Goal: Information Seeking & Learning: Learn about a topic

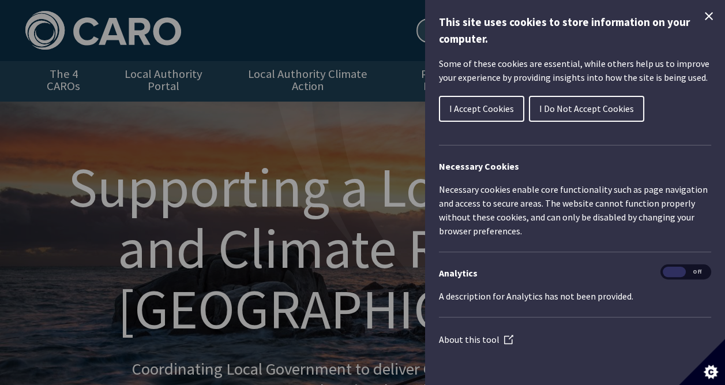
click at [471, 106] on span "I Accept Cookies" at bounding box center [481, 109] width 65 height 12
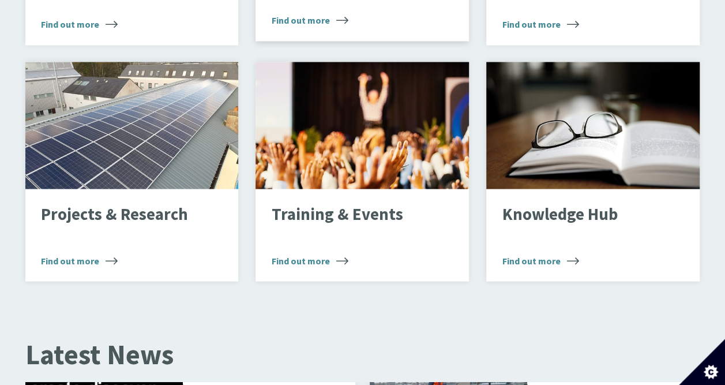
scroll to position [981, 0]
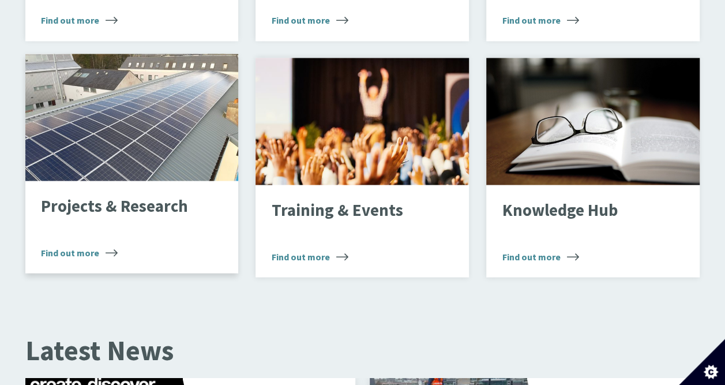
click at [98, 245] on span "Find out more" at bounding box center [79, 252] width 77 height 14
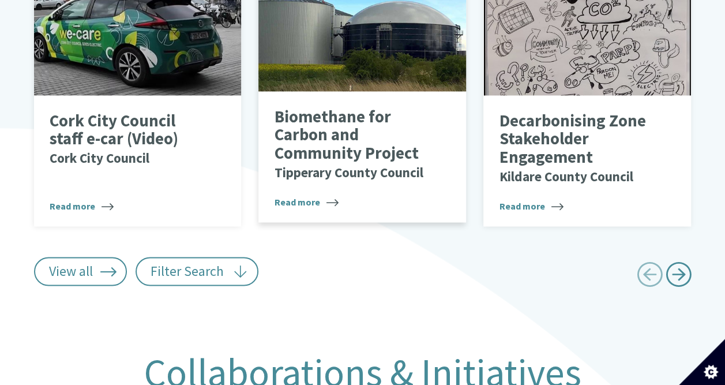
scroll to position [923, 0]
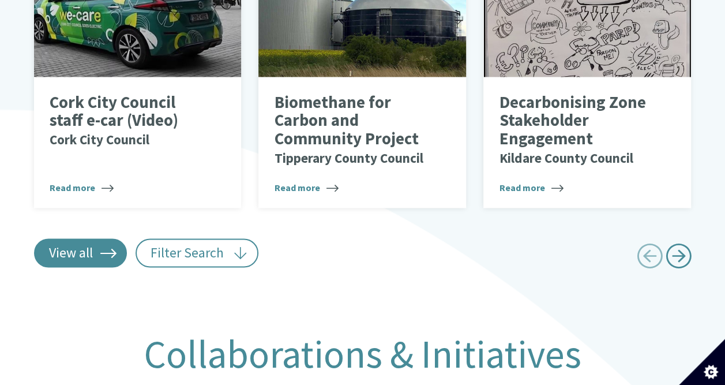
click at [96, 238] on link "View all" at bounding box center [80, 252] width 93 height 29
type input "******"
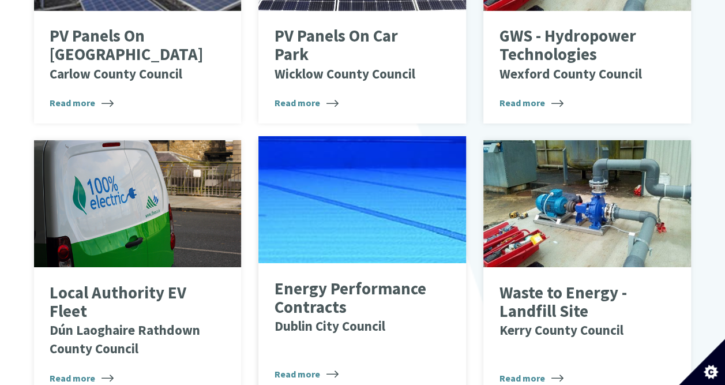
scroll to position [4153, 0]
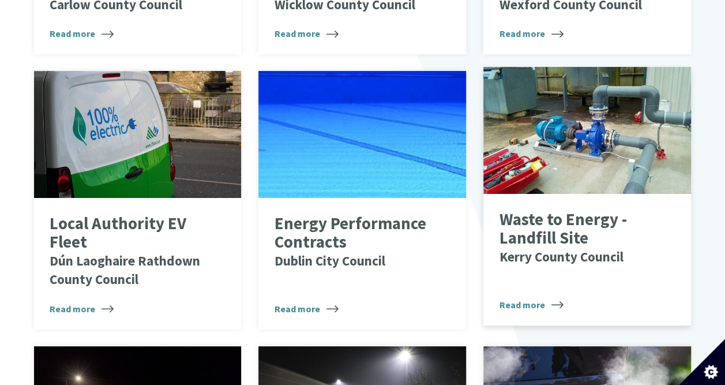
click at [540, 221] on p "Waste to Energy - Landfill Site Kerry County Council" at bounding box center [578, 238] width 159 height 55
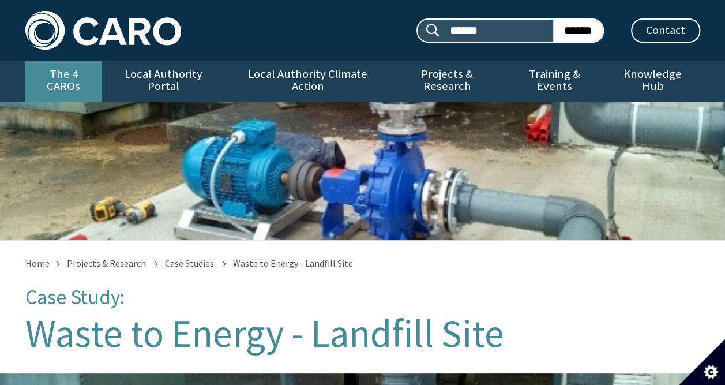
click at [67, 72] on link "The 4 CAROs" at bounding box center [63, 81] width 77 height 40
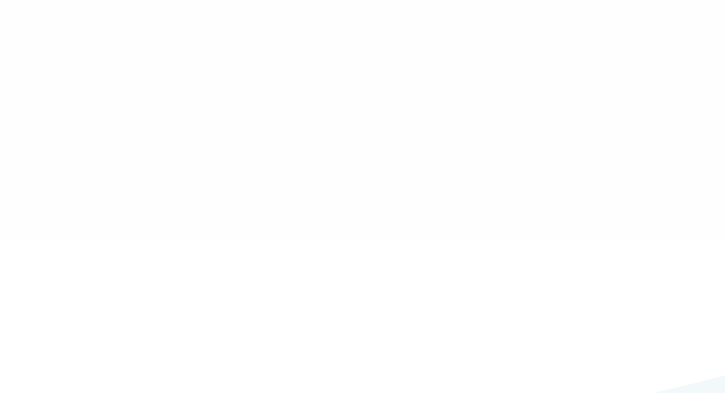
type input "******"
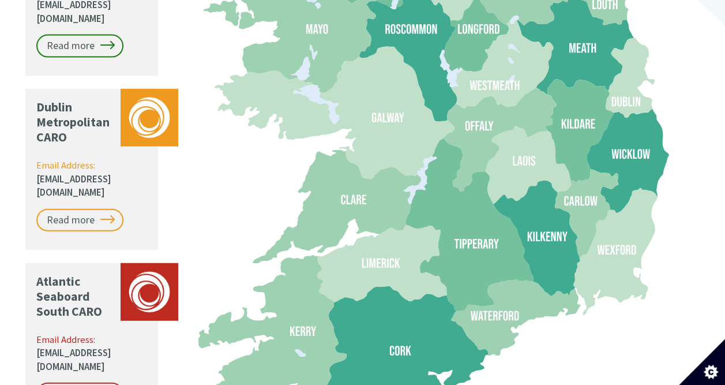
scroll to position [1269, 0]
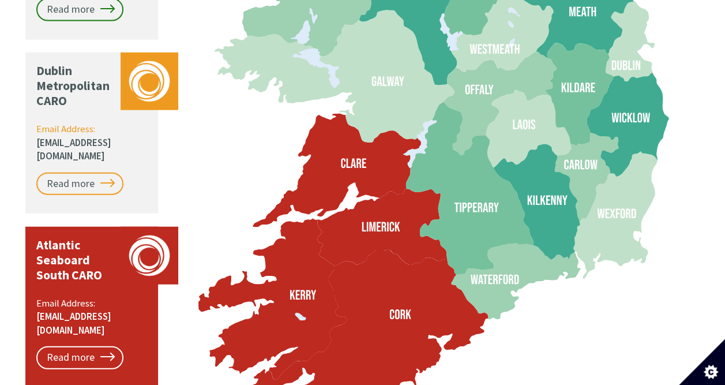
click at [366, 265] on icon at bounding box center [362, 337] width 250 height 174
click at [368, 305] on icon at bounding box center [362, 337] width 250 height 174
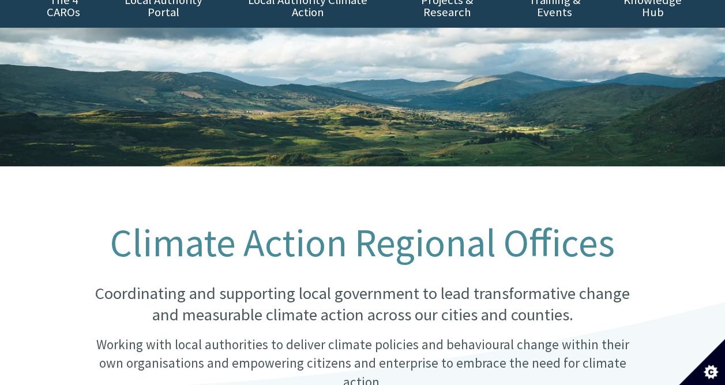
scroll to position [0, 0]
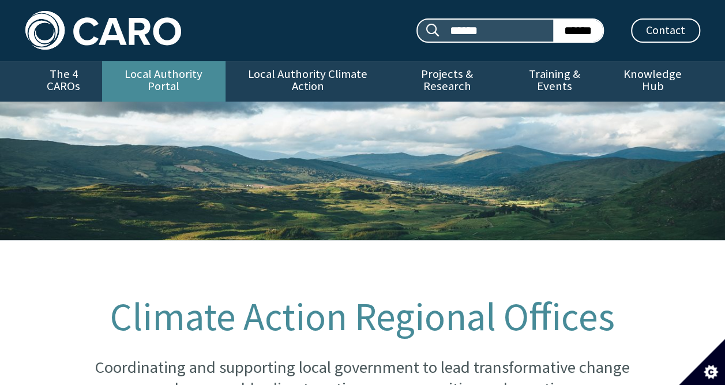
click at [219, 81] on link "Local Authority Portal" at bounding box center [163, 81] width 123 height 40
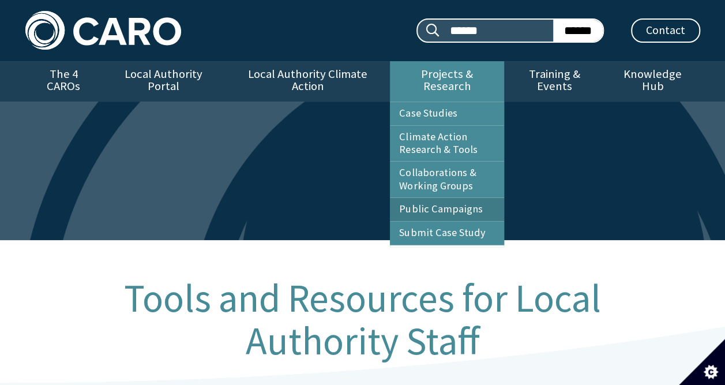
click at [429, 198] on link "Public Campaigns" at bounding box center [447, 209] width 114 height 23
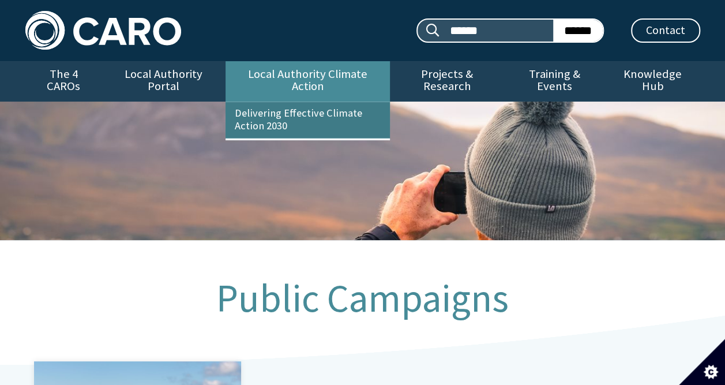
click at [298, 106] on link "Delivering Effective Climate Action 2030" at bounding box center [308, 120] width 164 height 36
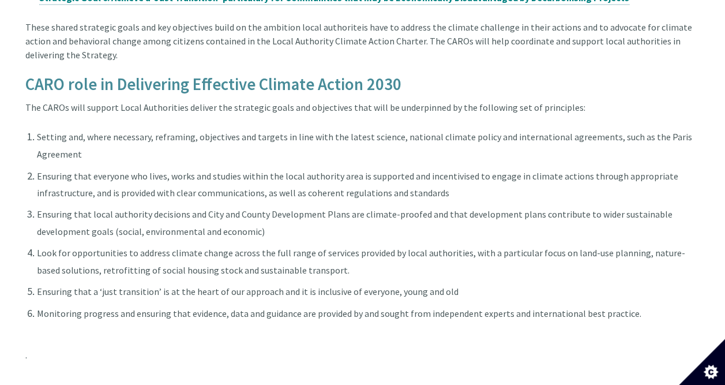
scroll to position [873, 0]
